Goal: Transaction & Acquisition: Purchase product/service

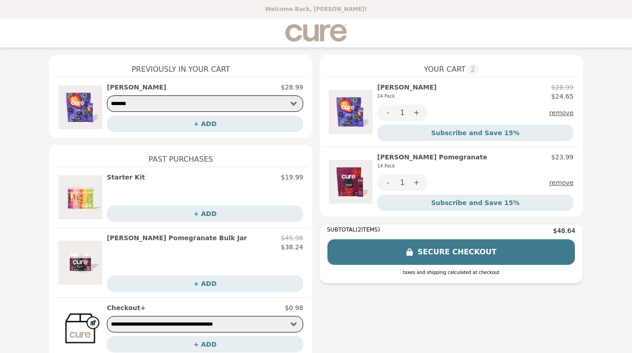
click at [563, 114] on button "remove" at bounding box center [561, 113] width 24 height 16
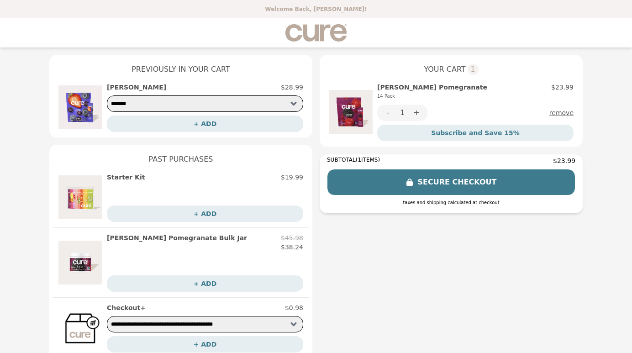
click at [445, 180] on button "SECURE CHECKOUT" at bounding box center [451, 182] width 248 height 26
click at [84, 194] on img at bounding box center [80, 197] width 44 height 49
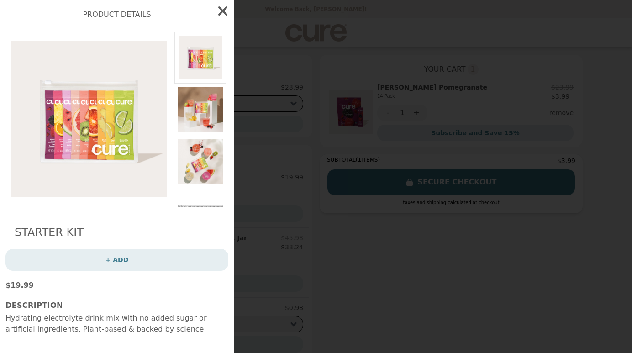
click at [223, 10] on icon "button" at bounding box center [222, 10] width 9 height 9
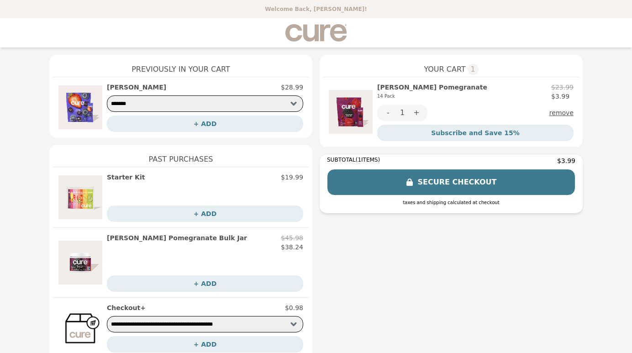
click at [472, 69] on span "1" at bounding box center [473, 69] width 11 height 11
click at [189, 70] on h1 "Previously In Your Cart" at bounding box center [181, 66] width 256 height 22
click at [311, 9] on p "Welcome Back, [PERSON_NAME]!" at bounding box center [315, 8] width 621 height 7
